Goal: Task Accomplishment & Management: Manage account settings

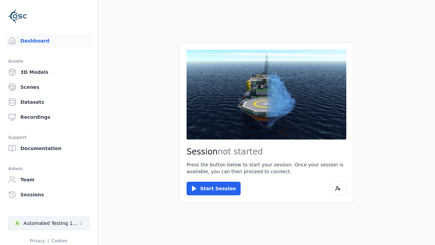
click at [49, 223] on div "Automated Testing 1 - Playwright" at bounding box center [50, 223] width 55 height 7
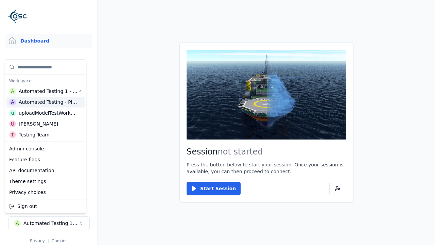
click at [218, 122] on html "Support Dashboard Assets 3D Models Scenes Datasets Recordings Support Documenta…" at bounding box center [217, 122] width 435 height 245
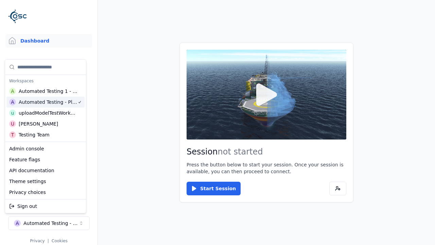
click at [49, 72] on link "3D Models" at bounding box center [48, 72] width 87 height 14
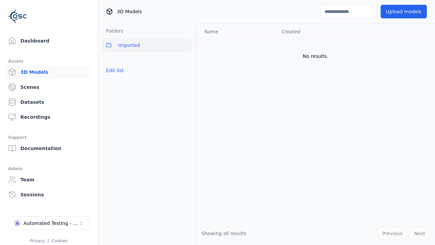
click at [114, 70] on button "Edit list" at bounding box center [115, 70] width 26 height 12
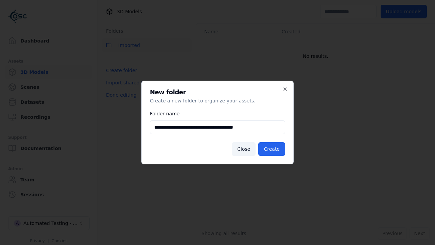
type input "**********"
click at [273, 149] on button "Create" at bounding box center [271, 149] width 27 height 14
click at [120, 101] on button "Done editing" at bounding box center [121, 95] width 39 height 12
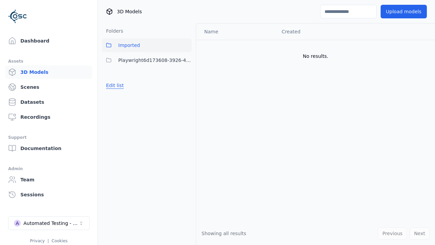
click at [114, 85] on button "Edit list" at bounding box center [115, 85] width 26 height 12
click at [186, 60] on html "Support Dashboard Assets 3D Models Scenes Datasets Recordings Support Documenta…" at bounding box center [217, 122] width 435 height 245
click at [186, 96] on div "Rename" at bounding box center [189, 95] width 46 height 11
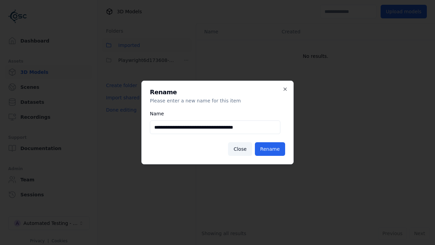
click at [215, 127] on input "**********" at bounding box center [215, 127] width 131 height 14
type input "**********"
click at [271, 149] on button "Rename" at bounding box center [270, 149] width 30 height 14
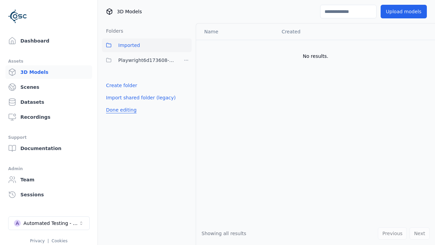
click at [120, 110] on button "Done editing" at bounding box center [121, 110] width 39 height 12
click at [114, 104] on button "Done editing" at bounding box center [121, 110] width 39 height 12
click at [186, 60] on html "Support Dashboard Assets 3D Models Scenes Datasets Recordings Support Documenta…" at bounding box center [217, 122] width 435 height 245
click at [186, 106] on div "Delete" at bounding box center [189, 106] width 46 height 11
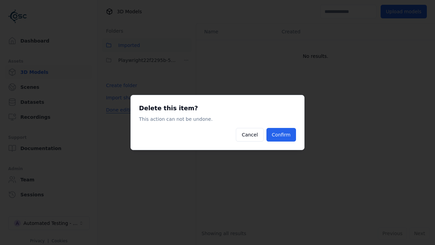
click at [282, 135] on button "Confirm" at bounding box center [282, 135] width 30 height 14
click at [120, 110] on button "Done editing" at bounding box center [121, 110] width 39 height 12
